Goal: Information Seeking & Learning: Learn about a topic

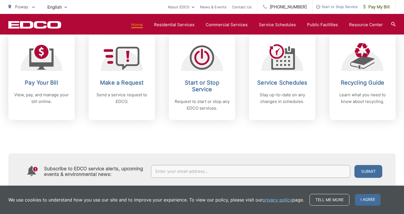
scroll to position [242, 0]
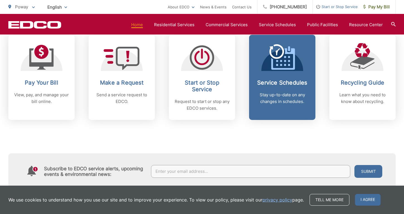
click at [291, 95] on p "Stay up-to-date on any changes in schedules." at bounding box center [281, 98] width 55 height 13
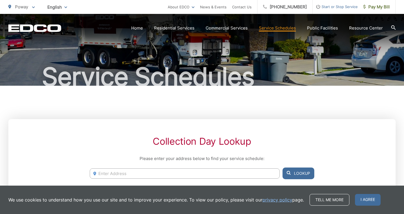
scroll to position [19, 0]
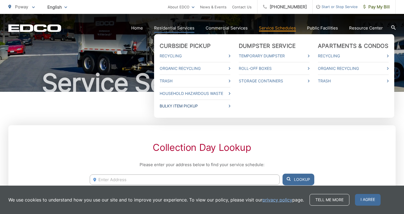
click at [186, 104] on link "Bulky Item Pickup" at bounding box center [195, 106] width 71 height 7
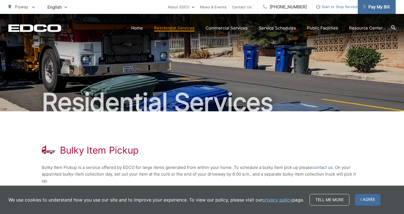
click at [373, 6] on span "Pay My Bill" at bounding box center [376, 7] width 26 height 7
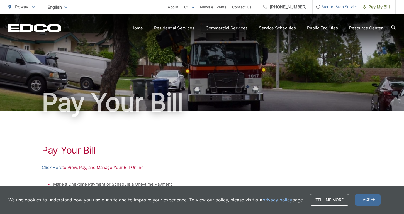
click at [393, 26] on icon at bounding box center [393, 27] width 4 height 4
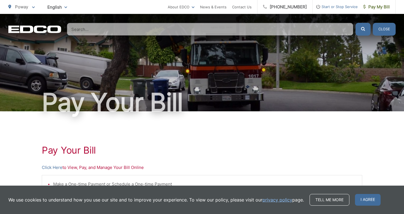
click at [107, 30] on input "Search" at bounding box center [210, 29] width 286 height 13
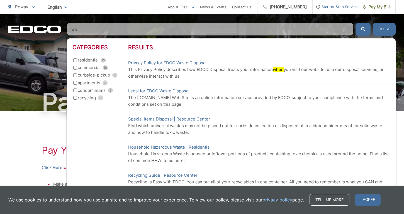
type input "w"
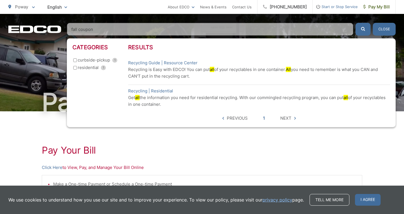
type input "fall coupon"
click at [287, 118] on span "Next" at bounding box center [285, 118] width 11 height 7
click at [299, 116] on div "Previous 1 Next" at bounding box center [259, 118] width 262 height 7
drag, startPoint x: 96, startPoint y: 31, endPoint x: 71, endPoint y: 29, distance: 25.1
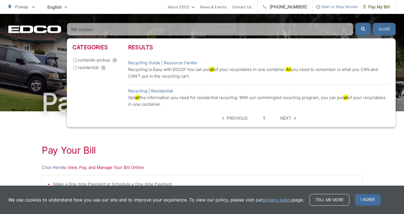
click at [71, 29] on input "fall coupon" at bounding box center [210, 29] width 286 height 13
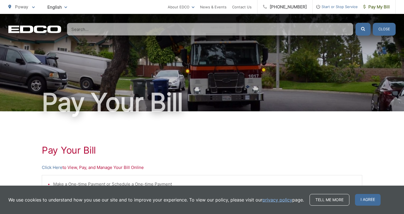
scroll to position [1, 0]
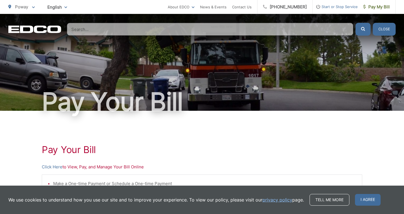
click at [380, 28] on button "Close" at bounding box center [383, 29] width 23 height 13
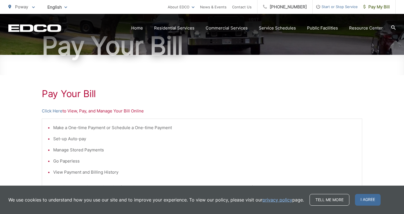
scroll to position [57, 0]
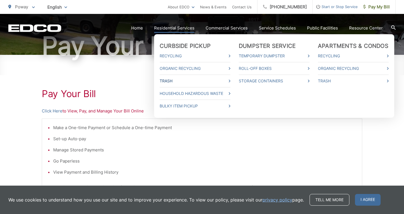
click at [176, 80] on link "Trash" at bounding box center [195, 81] width 71 height 7
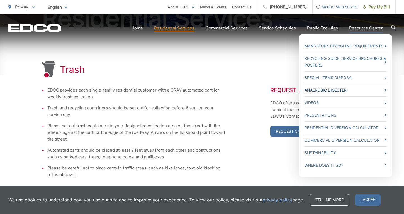
scroll to position [85, 0]
